Goal: Task Accomplishment & Management: Manage account settings

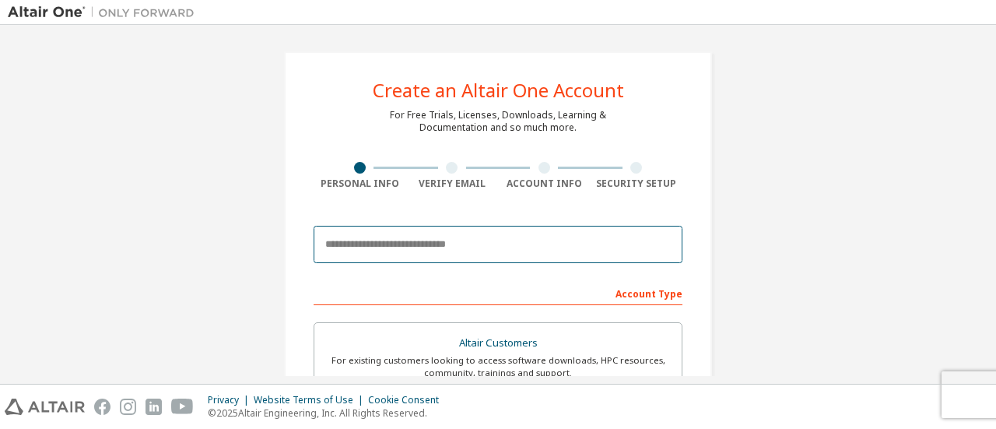
click at [473, 255] on input "email" at bounding box center [498, 244] width 369 height 37
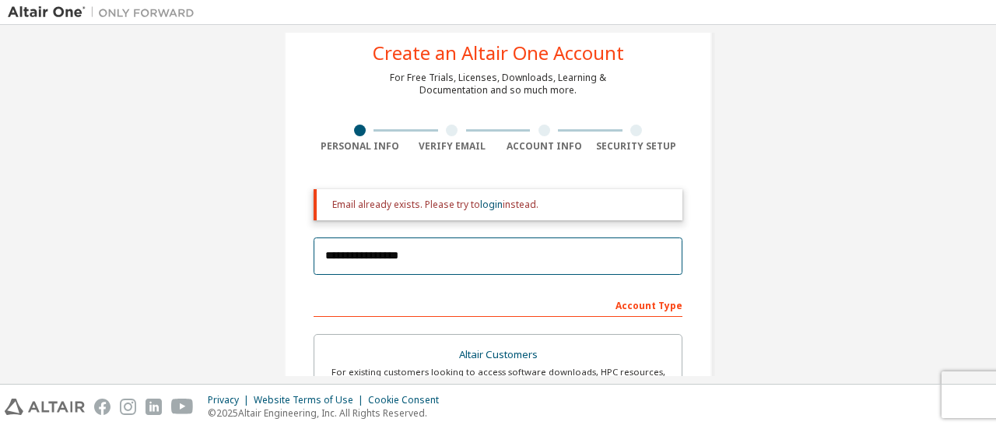
scroll to position [68, 0]
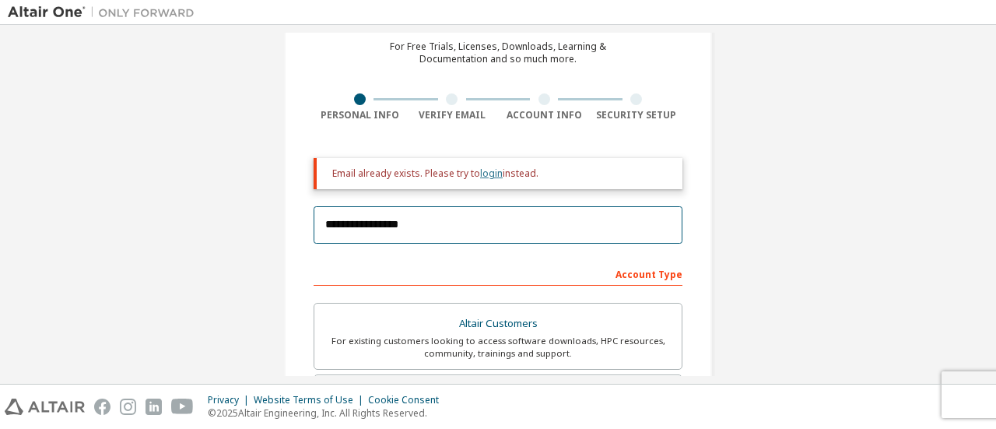
type input "**********"
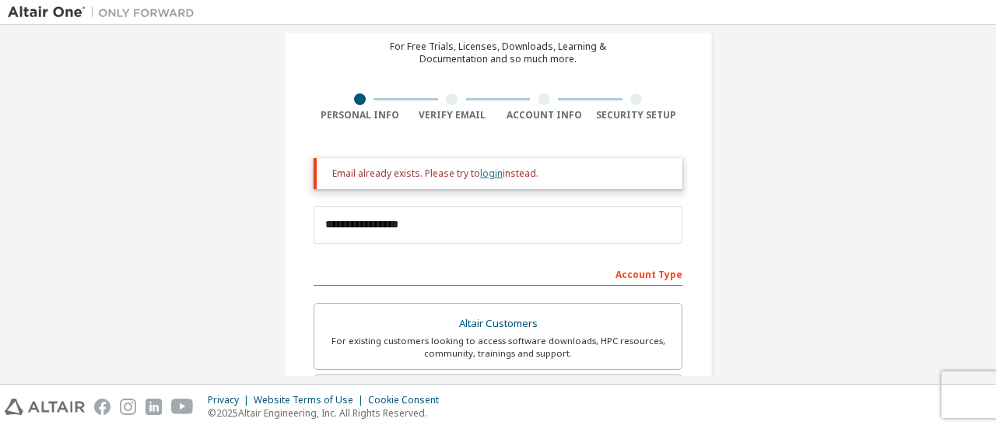
click at [480, 175] on link "login" at bounding box center [491, 173] width 23 height 13
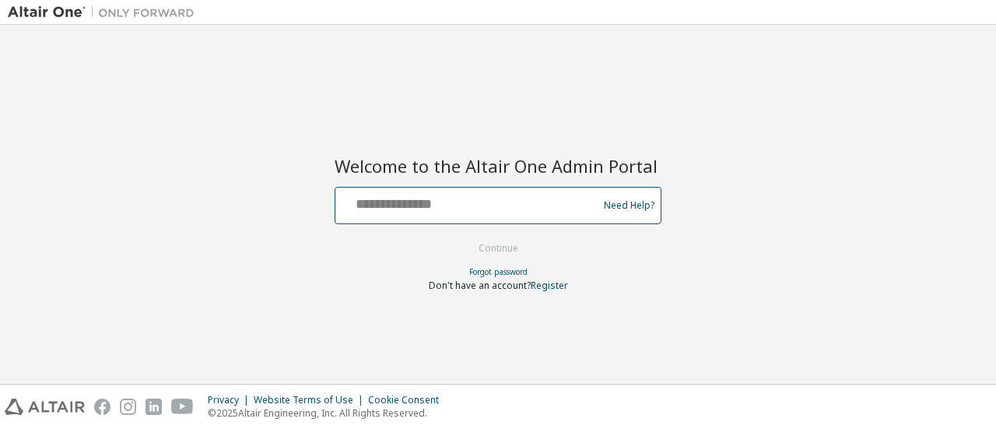
click at [447, 208] on input "text" at bounding box center [469, 202] width 255 height 23
type input "**********"
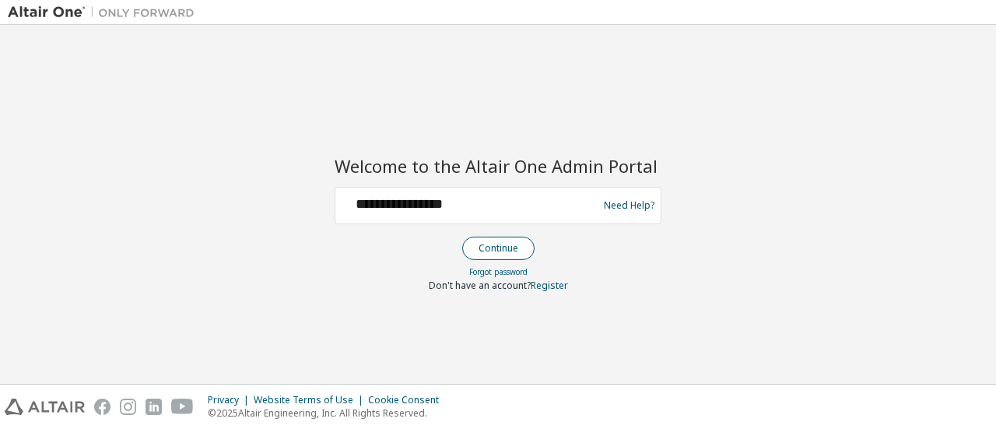
click at [481, 242] on button "Continue" at bounding box center [498, 248] width 72 height 23
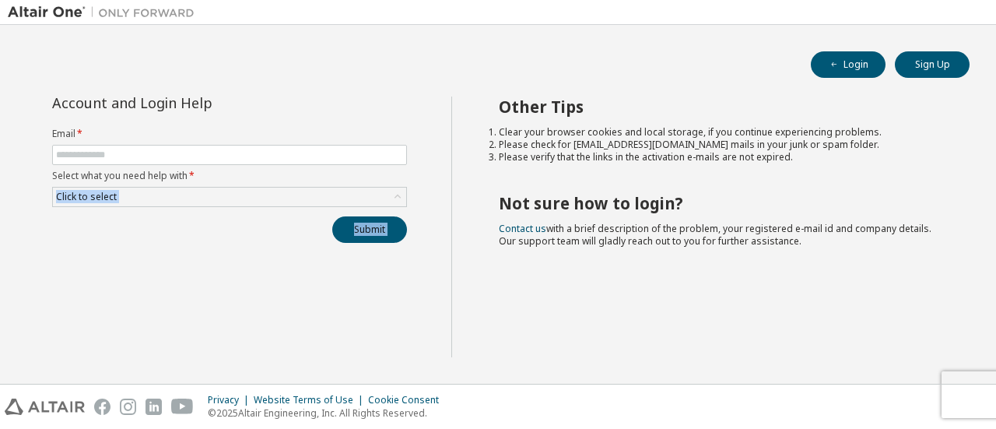
click at [363, 341] on div "Account and Login Help Email * Select what you need help with * Click to select…" at bounding box center [230, 227] width 444 height 261
click at [287, 202] on div "Click to select" at bounding box center [229, 197] width 353 height 19
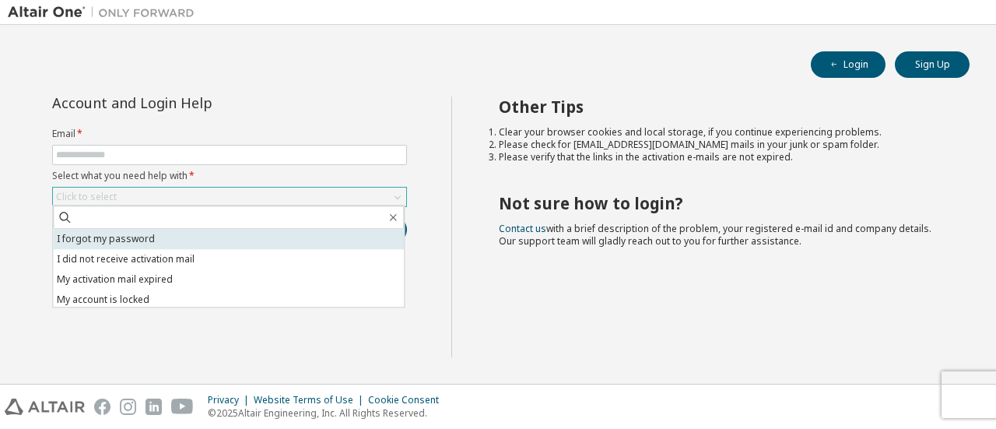
click at [212, 239] on li "I forgot my password" at bounding box center [228, 239] width 351 height 20
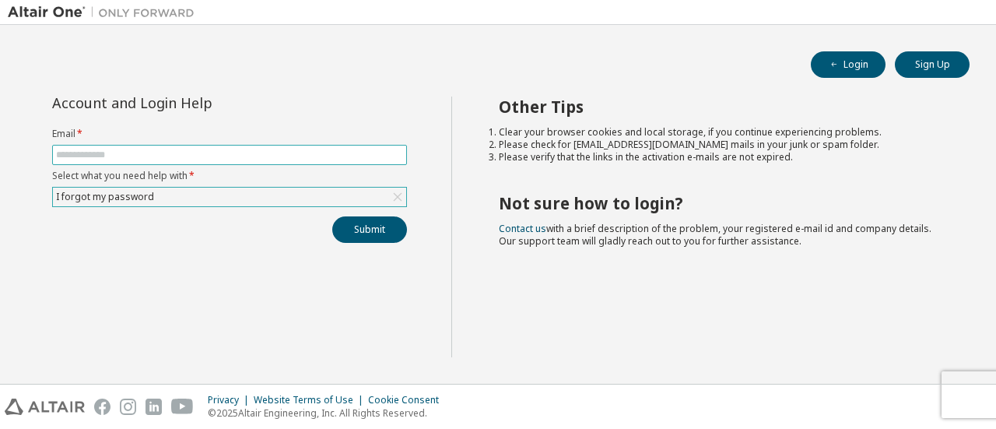
click at [248, 153] on input "text" at bounding box center [229, 155] width 347 height 12
type input "*"
click at [257, 151] on input "*" at bounding box center [229, 155] width 347 height 12
type input "**********"
click at [370, 220] on button "Submit" at bounding box center [369, 229] width 75 height 26
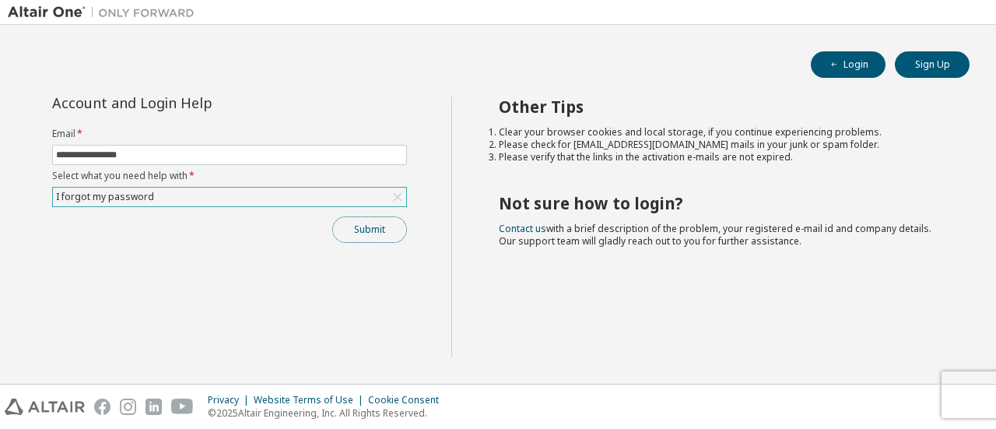
click at [377, 225] on button "Submit" at bounding box center [369, 229] width 75 height 26
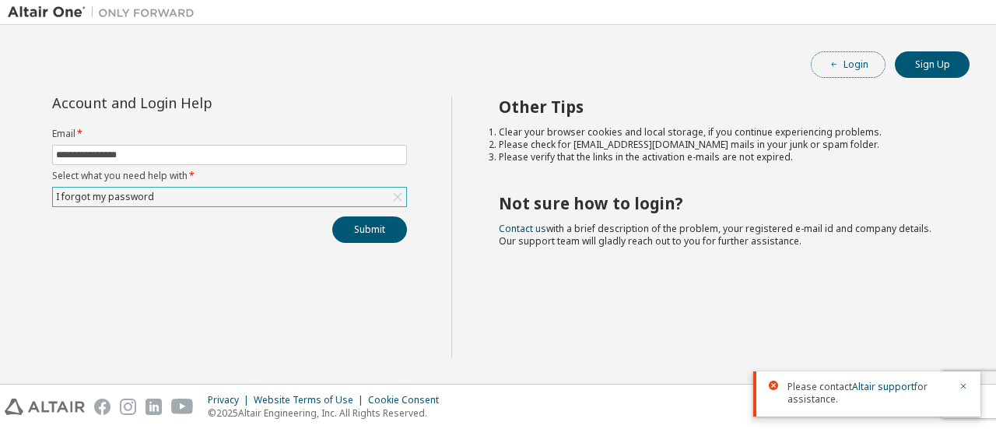
click at [830, 54] on button "Login" at bounding box center [848, 64] width 75 height 26
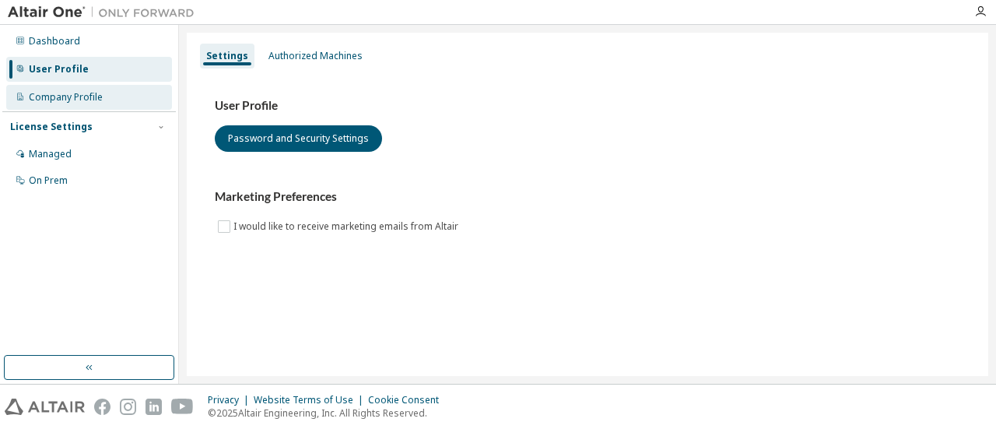
click at [75, 93] on div "Company Profile" at bounding box center [66, 97] width 74 height 12
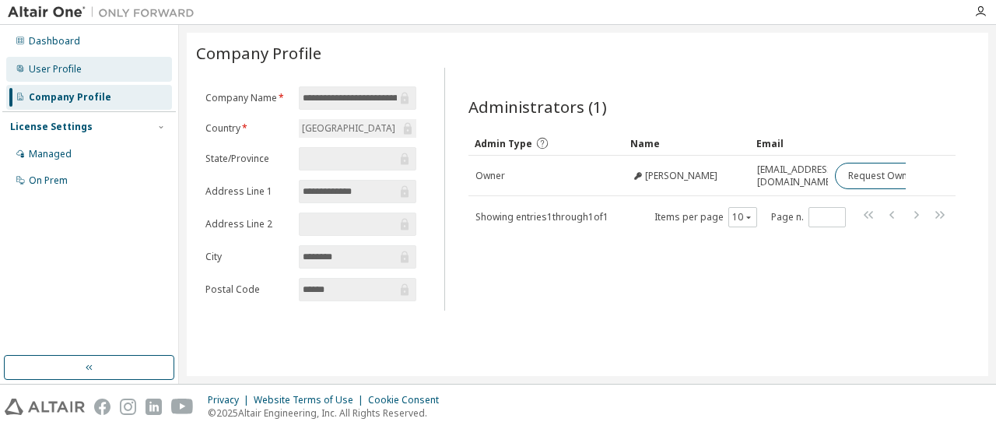
click at [54, 61] on div "User Profile" at bounding box center [89, 69] width 166 height 25
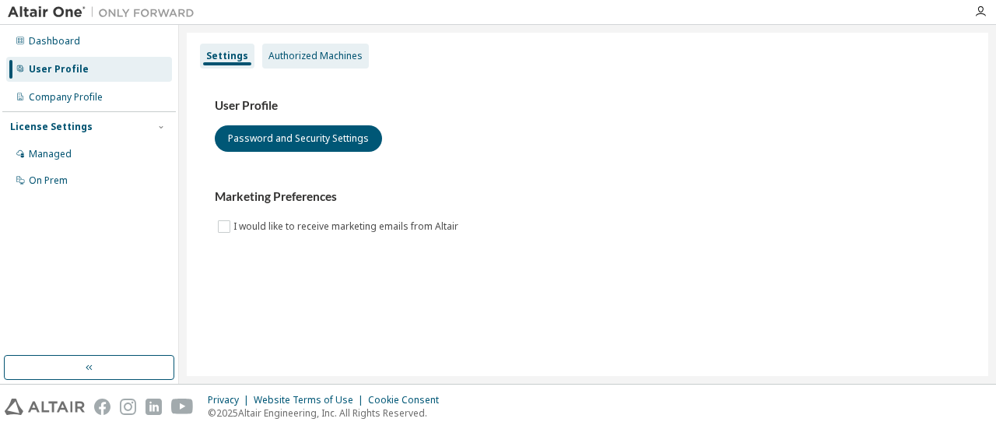
click at [271, 58] on div "Authorized Machines" at bounding box center [316, 56] width 94 height 12
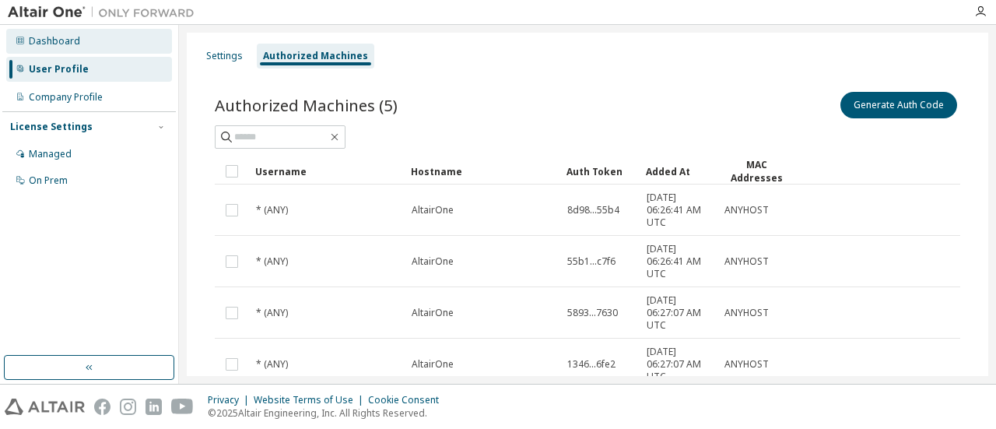
click at [79, 41] on div "Dashboard" at bounding box center [89, 41] width 166 height 25
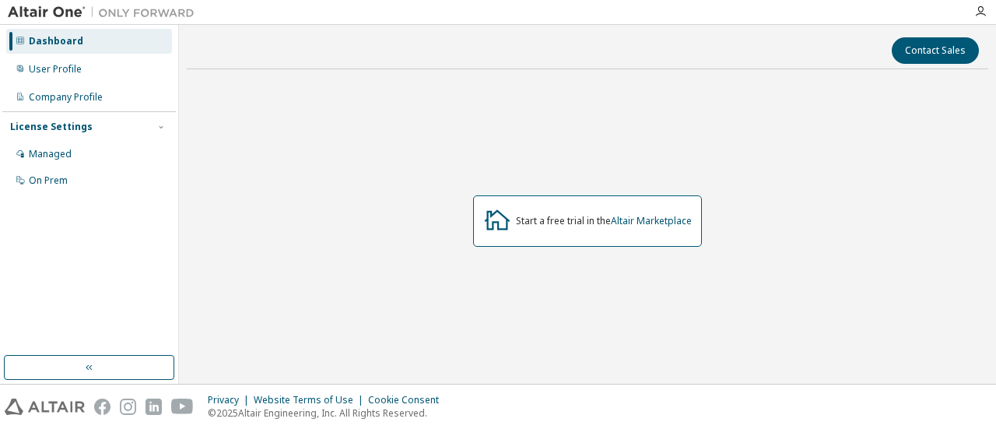
click at [579, 225] on div "Start a free trial in the Altair Marketplace" at bounding box center [604, 221] width 176 height 12
click at [641, 230] on div "Start a free trial in the Altair Marketplace" at bounding box center [587, 220] width 229 height 51
click at [500, 213] on icon at bounding box center [498, 219] width 26 height 20
click at [627, 218] on link "Altair Marketplace" at bounding box center [651, 220] width 81 height 13
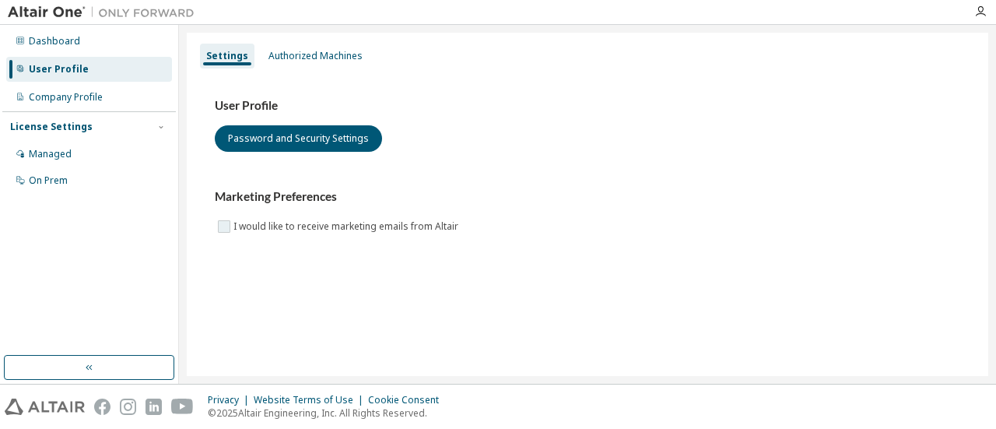
click at [235, 226] on label "I would like to receive marketing emails from Altair" at bounding box center [348, 226] width 228 height 19
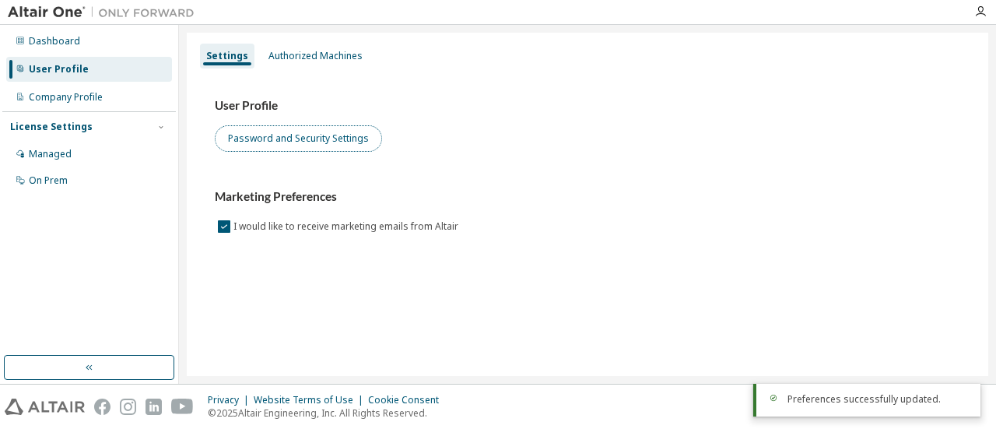
click at [335, 135] on button "Password and Security Settings" at bounding box center [298, 138] width 167 height 26
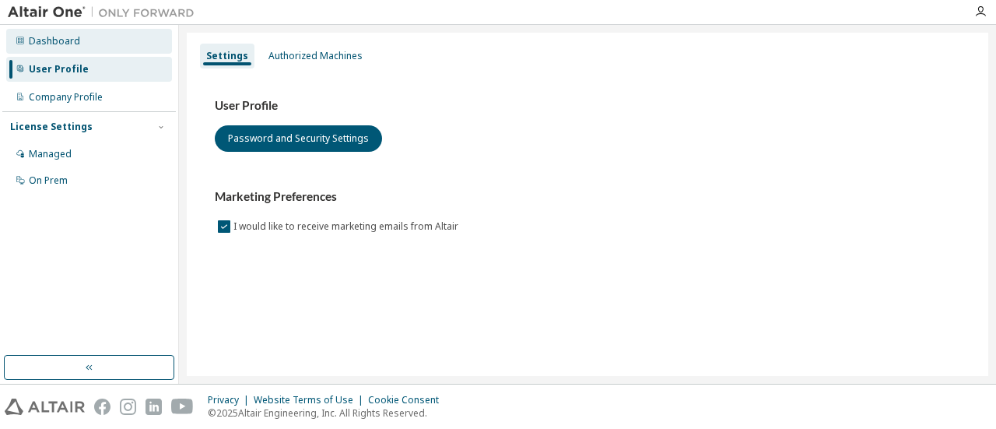
click at [51, 51] on div "Dashboard" at bounding box center [89, 41] width 166 height 25
click at [63, 43] on div "Dashboard" at bounding box center [54, 41] width 51 height 12
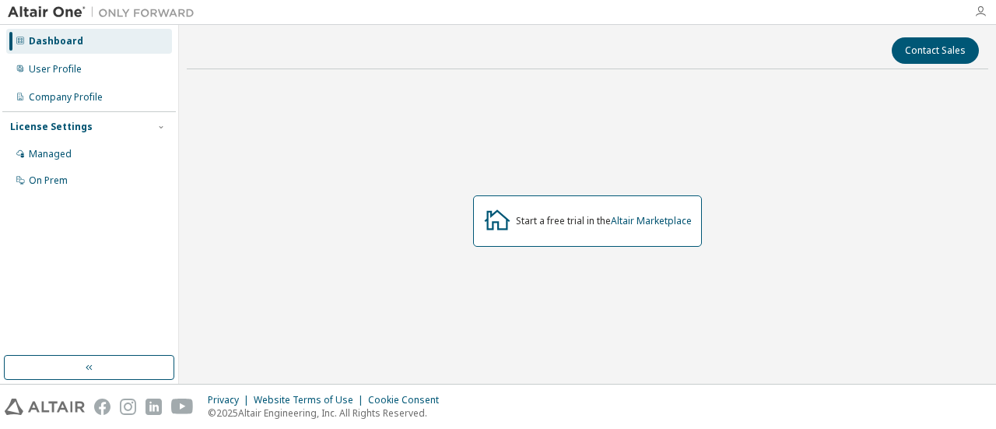
click at [978, 5] on icon "button" at bounding box center [980, 11] width 12 height 12
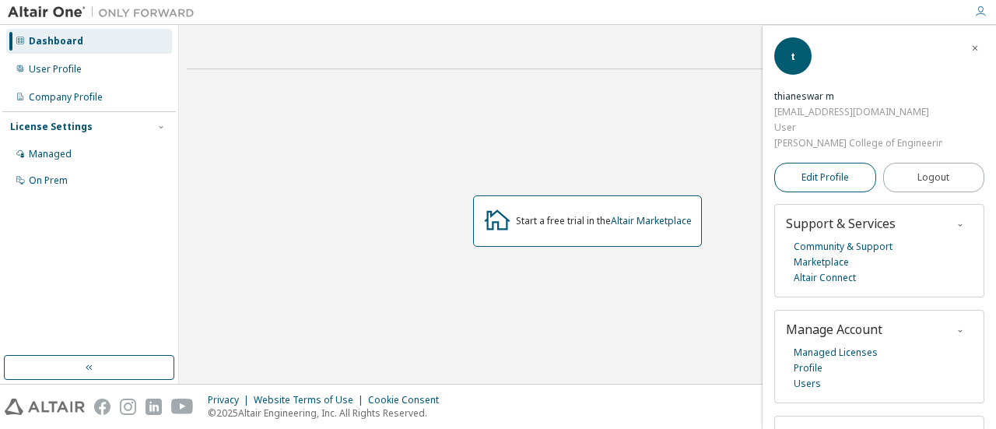
click at [816, 170] on span "Edit Profile" at bounding box center [825, 178] width 47 height 16
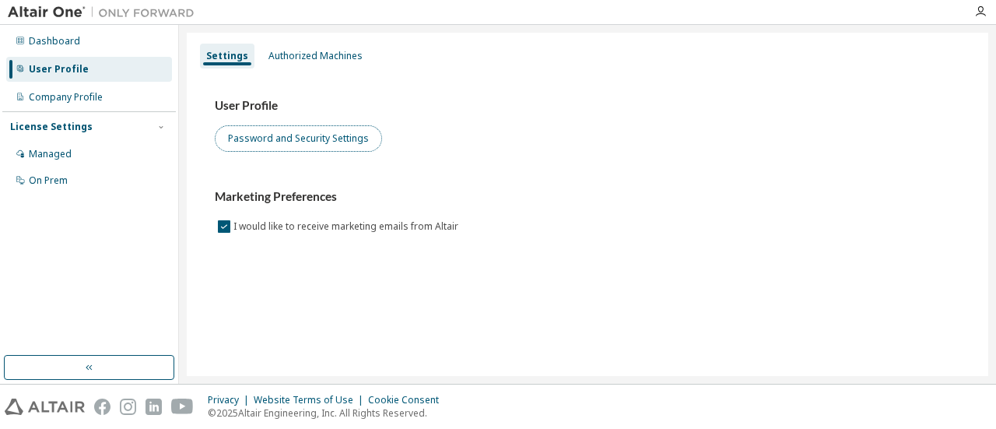
click at [344, 133] on button "Password and Security Settings" at bounding box center [298, 138] width 167 height 26
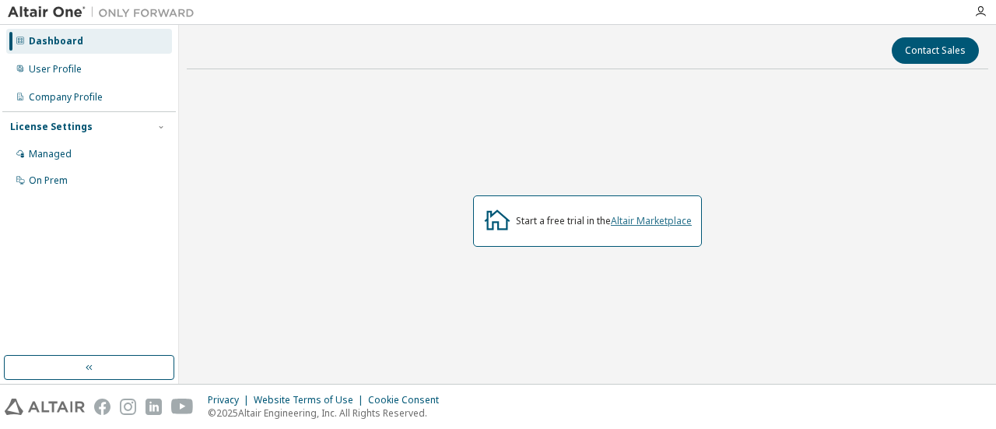
click at [629, 223] on link "Altair Marketplace" at bounding box center [651, 220] width 81 height 13
